Goal: Navigation & Orientation: Find specific page/section

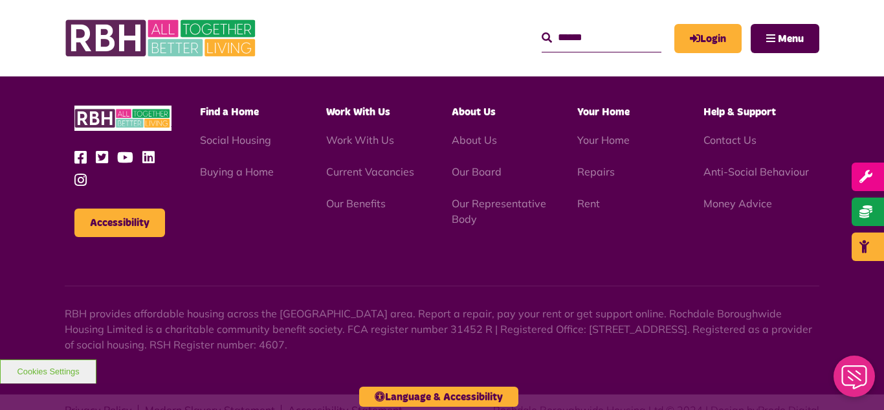
scroll to position [3756, 0]
click at [149, 41] on img at bounding box center [162, 38] width 194 height 50
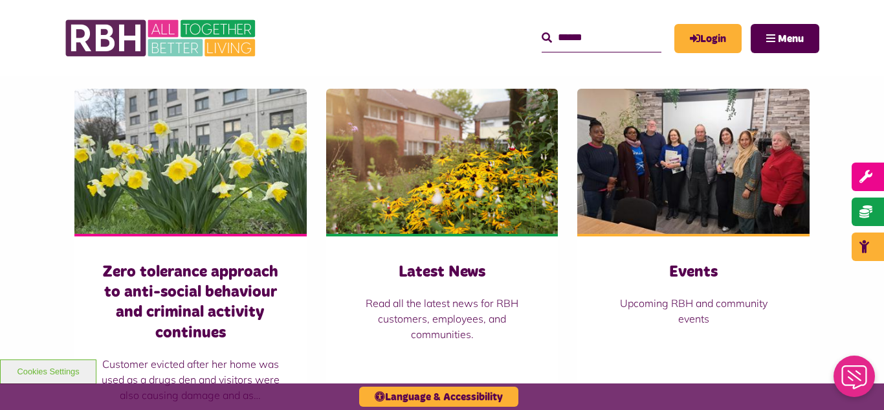
scroll to position [880, 0]
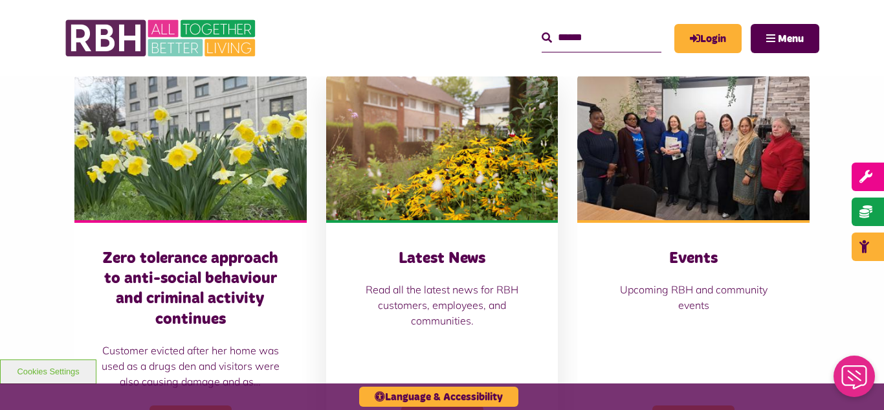
click at [460, 173] on img at bounding box center [442, 147] width 232 height 145
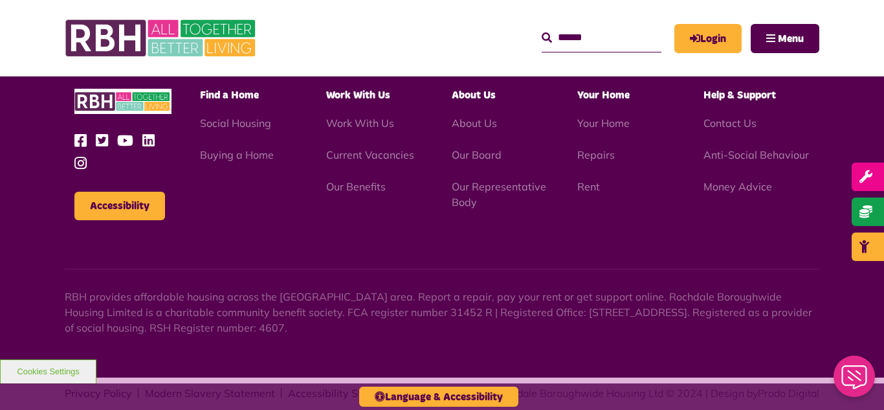
scroll to position [1408, 0]
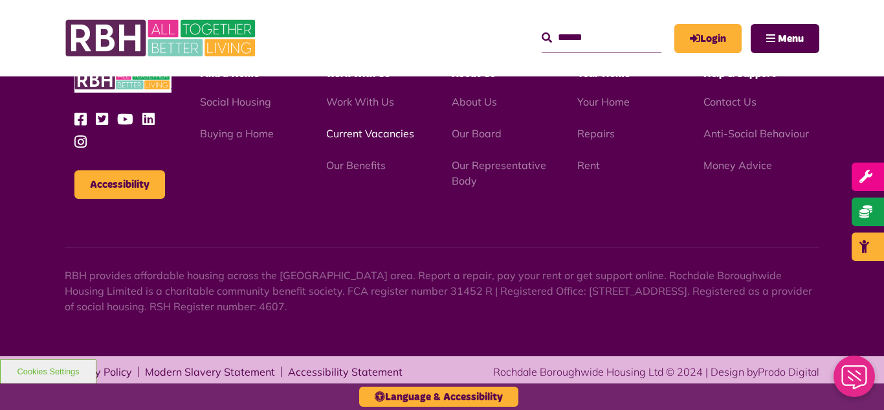
click at [372, 133] on link "Current Vacancies" at bounding box center [370, 133] width 88 height 13
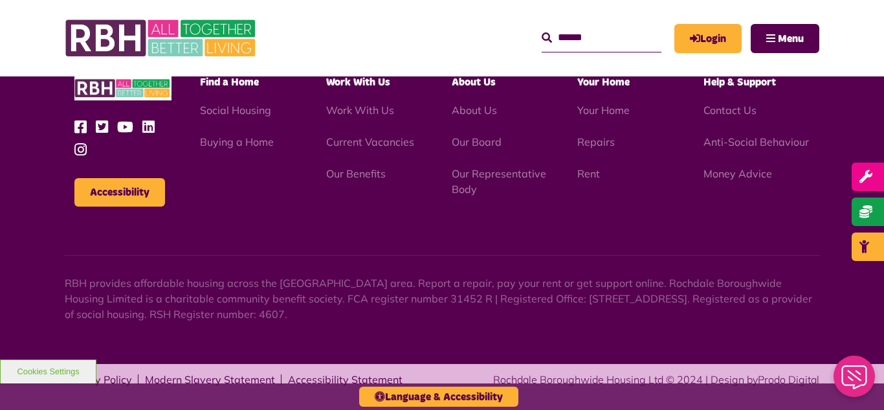
scroll to position [2138, 0]
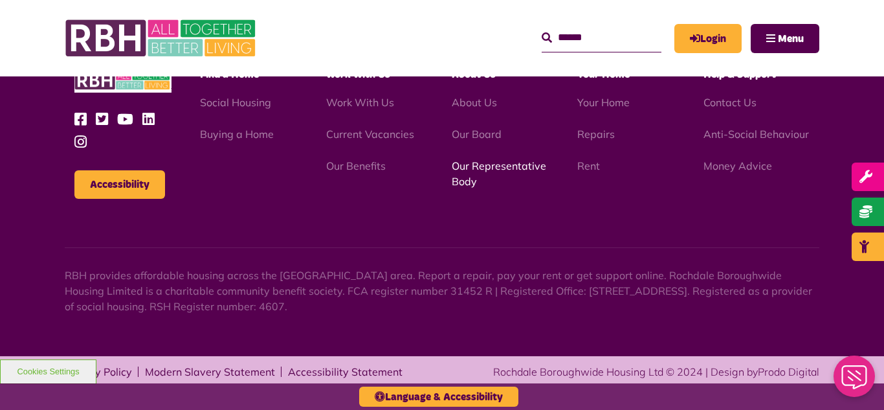
click at [490, 169] on link "Our Representative Body" at bounding box center [499, 173] width 94 height 28
